Goal: Check status: Check status

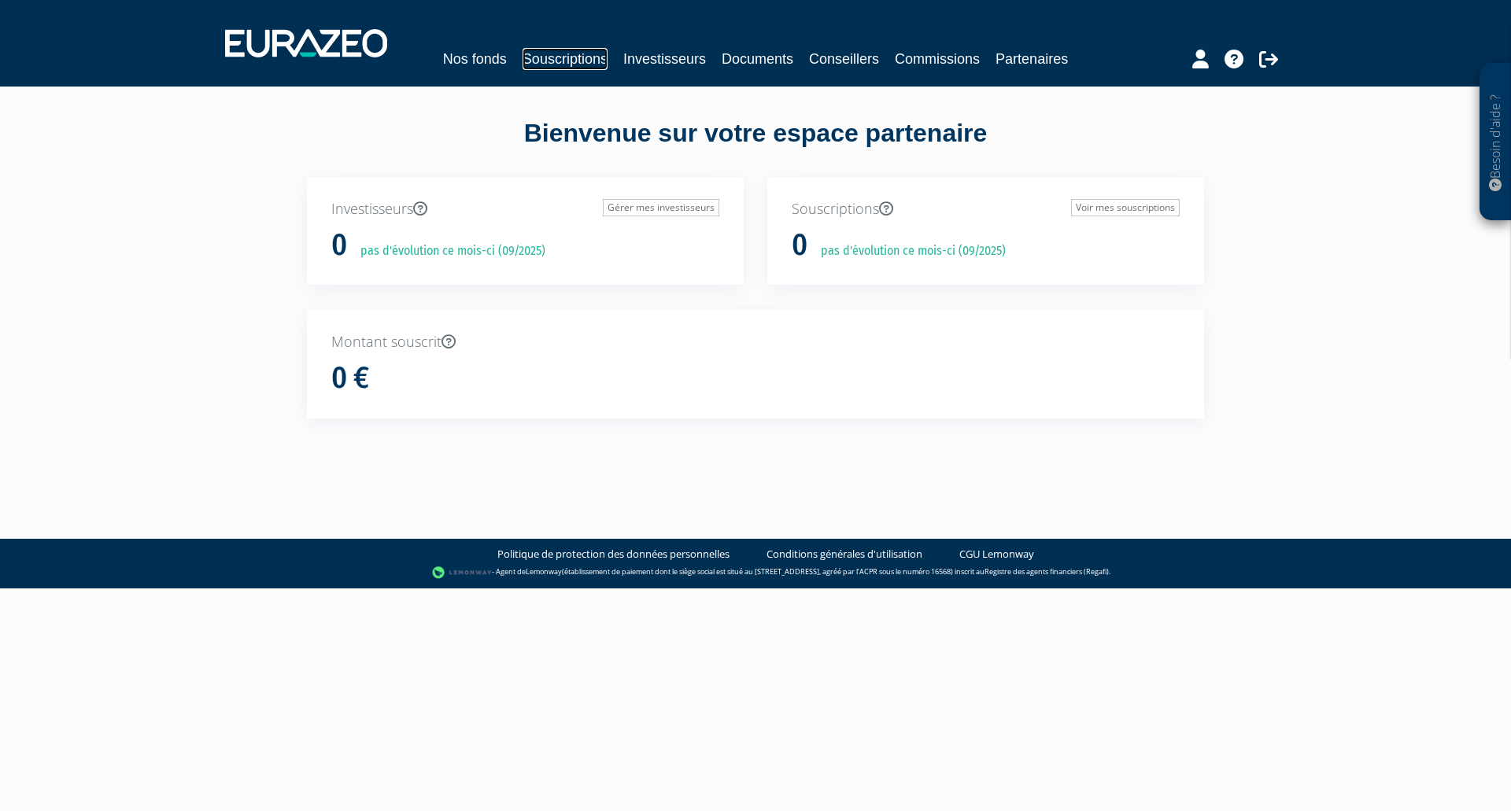
click at [572, 55] on link "Souscriptions" at bounding box center [565, 59] width 85 height 22
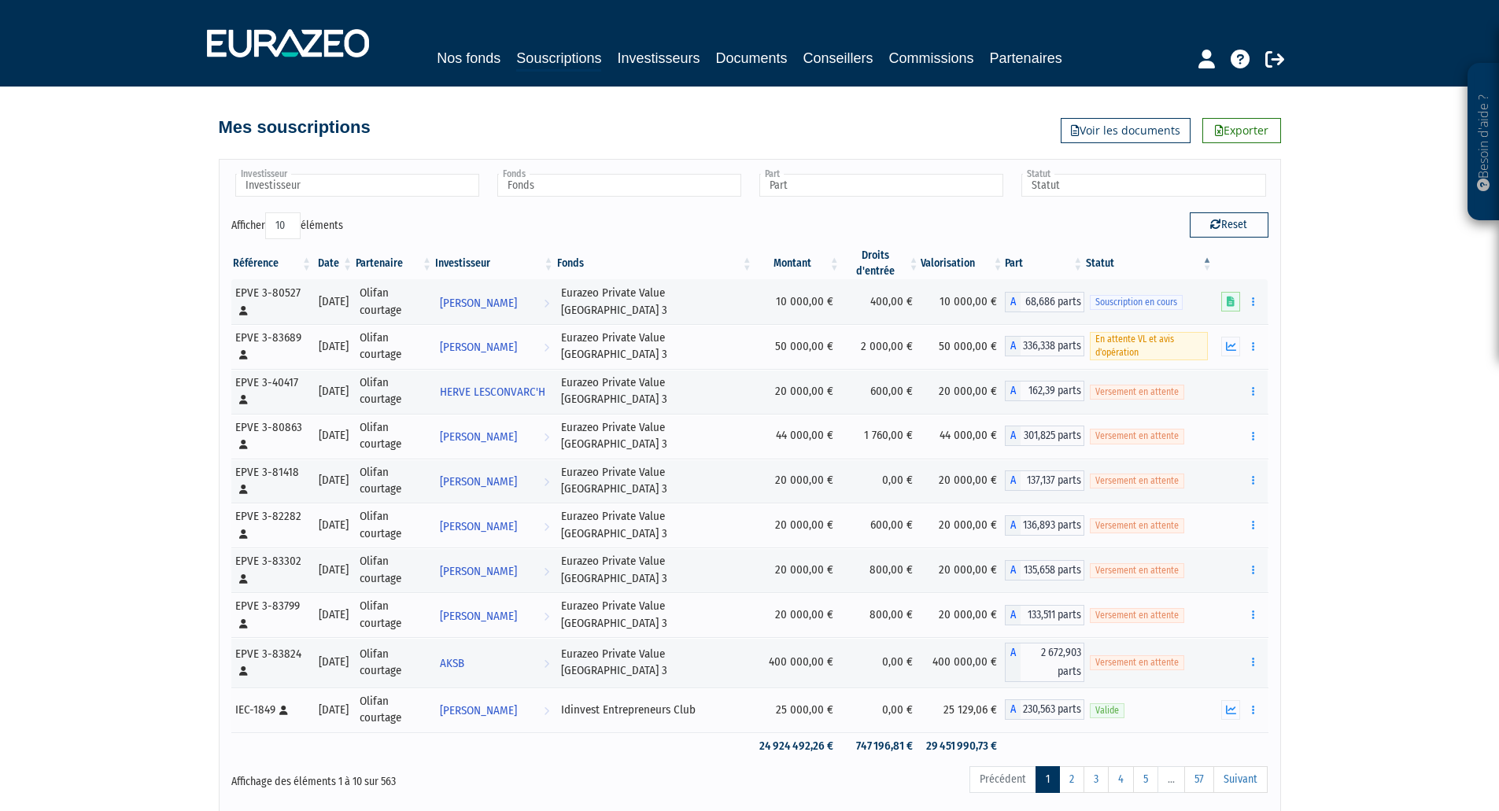
click at [349, 261] on th "Date" at bounding box center [333, 263] width 41 height 31
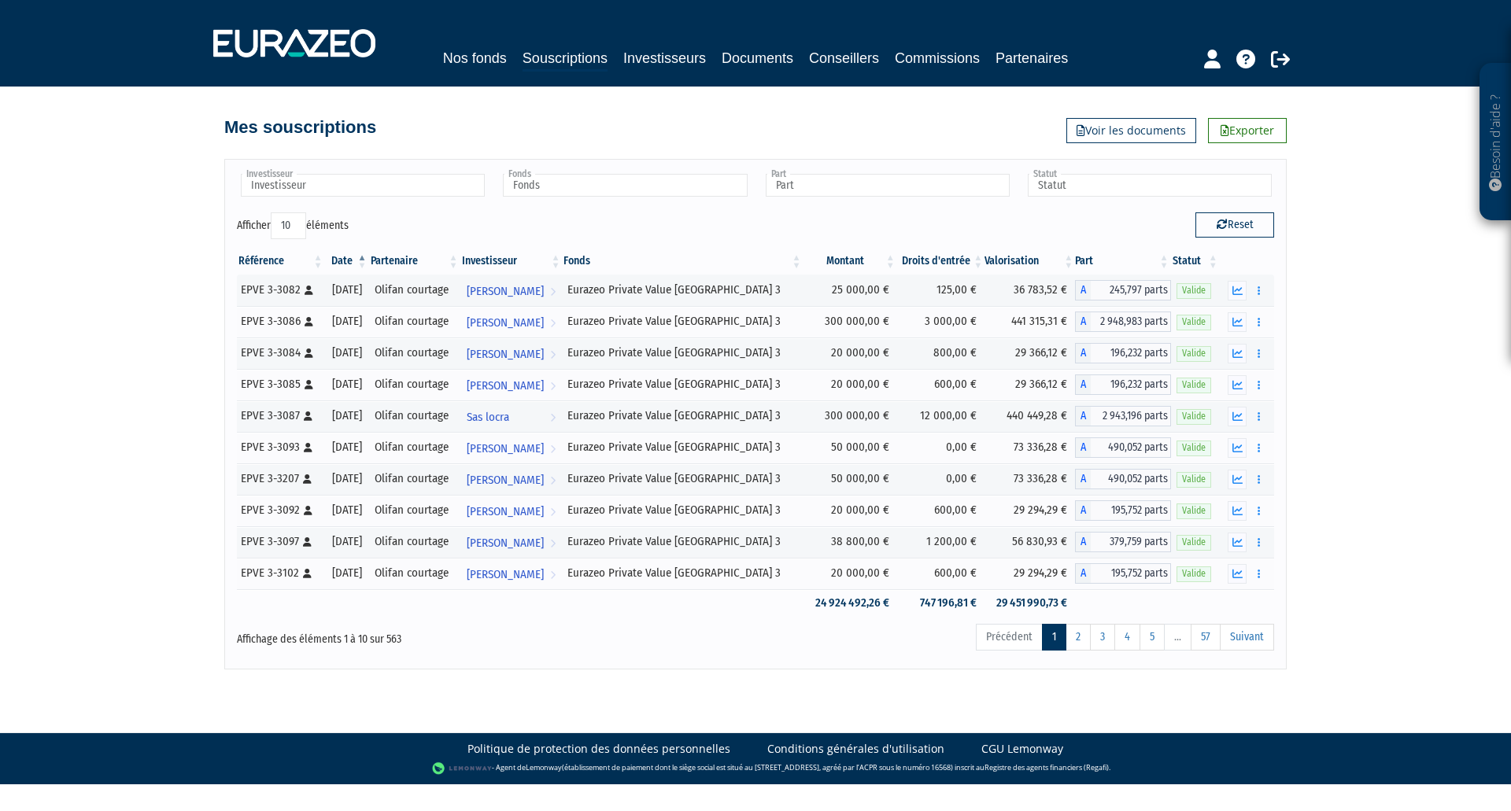
click at [349, 261] on th "Date" at bounding box center [347, 261] width 44 height 27
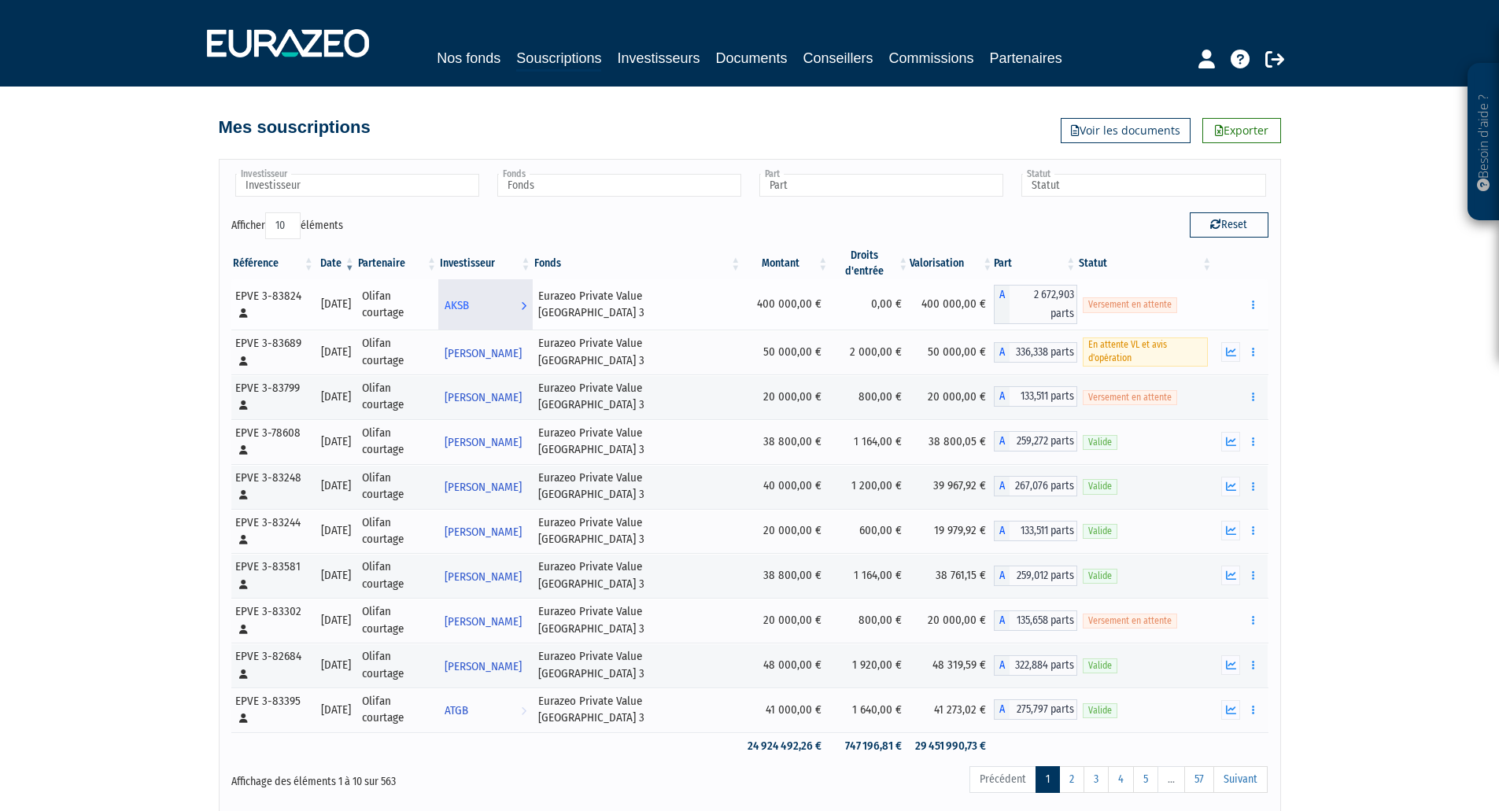
click at [469, 301] on span "AKSB" at bounding box center [457, 305] width 24 height 29
